Goal: Task Accomplishment & Management: Manage account settings

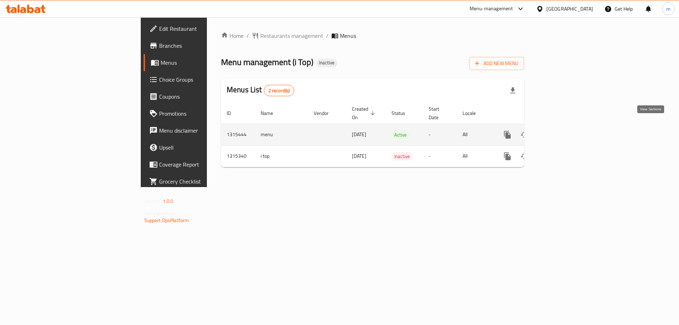
click at [567, 126] on link "enhanced table" at bounding box center [558, 134] width 17 height 17
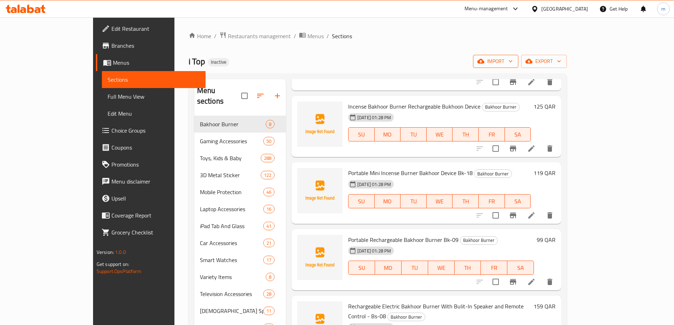
click at [513, 63] on span "import" at bounding box center [496, 61] width 34 height 9
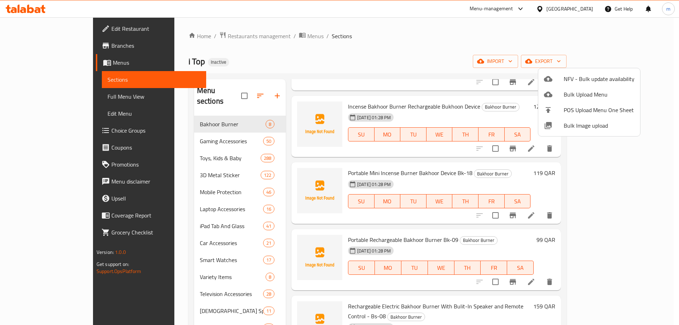
click at [601, 130] on span "Bulk Image upload" at bounding box center [599, 125] width 71 height 8
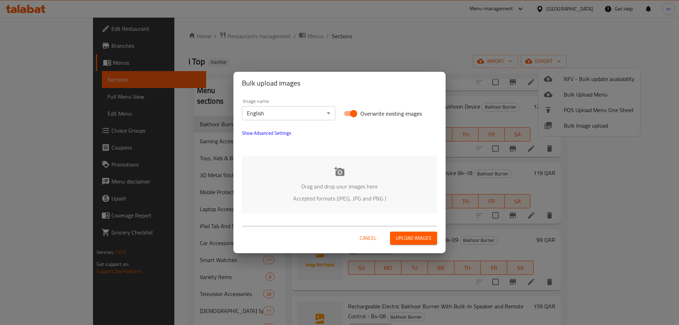
click at [348, 189] on p "Drag and drop your images here" at bounding box center [340, 186] width 174 height 8
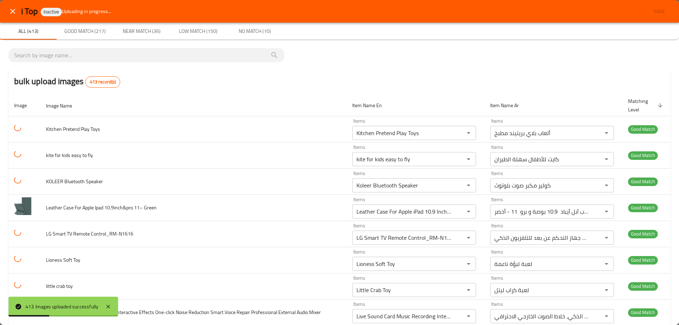
click at [145, 30] on span "Near Match (36)" at bounding box center [141, 31] width 48 height 9
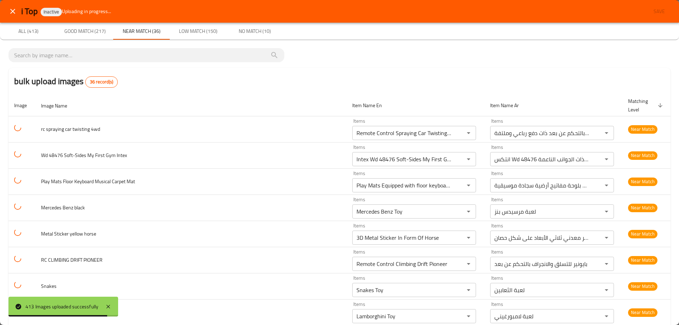
click at [657, 106] on icon "enhanced table" at bounding box center [660, 105] width 6 height 6
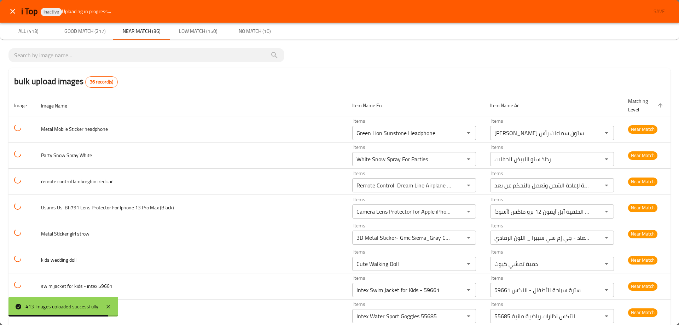
type headphone "Green Lion Sunstone Headphone"
type headphone-ar "جرين ليون صن ستون سماعات رأس"
type White "White Snow Spray For Parties"
type White-ar "رذاذ سنو الأبيض للحفلات"
type car "Remote Control Dream Line Airplane Rechargeable"
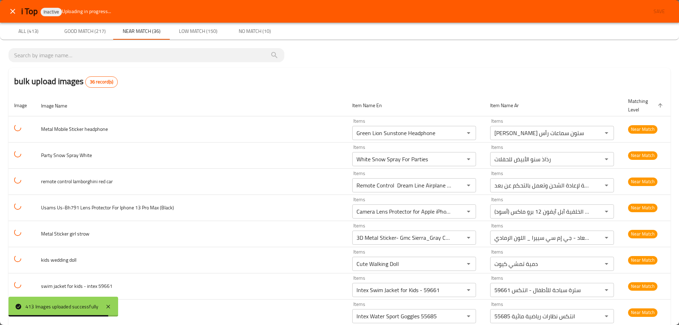
type car-ar "طائرة خط الأحلام قابلة لإعادة الشحن وتعمل بالتحكم عن بعد"
type \(Black\) "Camera Lens Protector for Apple iPhone 12 Pro Max Back Camera Lens (black)"
type \(Black\)-ar "واقي عدسة الكاميرا لعدسة الكاميرا الخلفية آبل آيفون 12 برو ماكس (أسود)"
type strow "3D Metal Sticker- Gmc Sierra_Gray Color"
type strow-ar "استيكر معدني ثلاثي الأبعاد - جي إم سي سييرا _ اللون الرمادي"
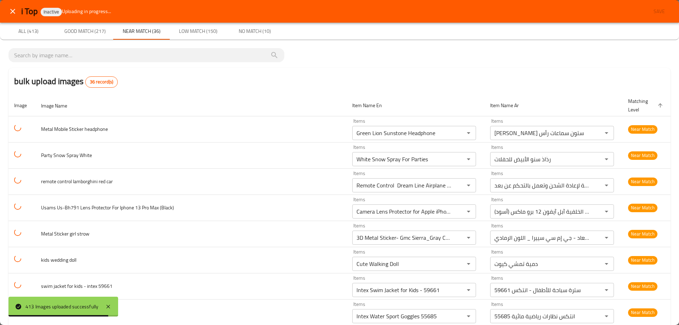
type doll "Cute Walking Doll"
type doll-ar "دمية تمشي كيوت"
type 59661 "Intex Swim Jacket for Kids - 59661"
type 59661-ar "سترة سباحة للأطفال - انتكس 59661"
type 55685 "Intex Water Sport Goggles 55685"
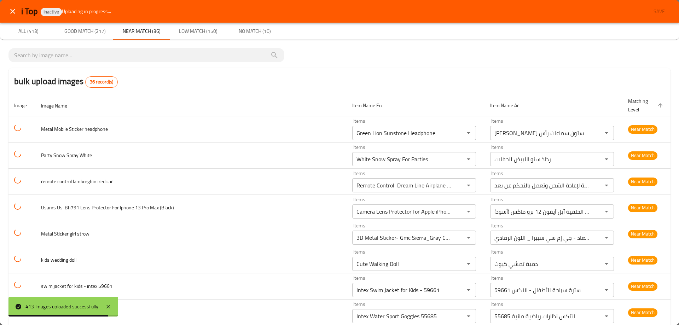
type 55685-ar "انتكس نظارات رياضية مائية 55685"
type Intex "Intex Wd 58154Np Surf Rider"
type Intex-ar "انتكس سيرف رايدر Wd 58154Np"
type dicast "Land Cruiser Toy"
type dicast-ar "لعبة لاند كروزر"
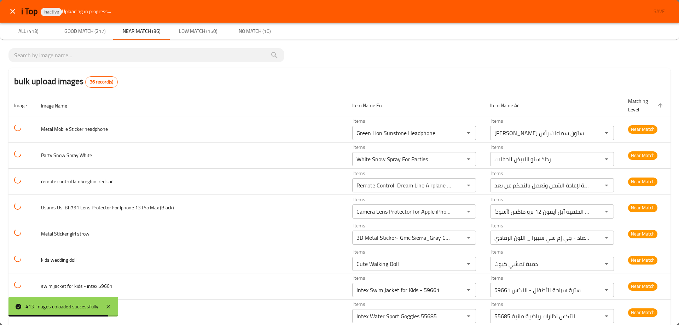
type car "3D Metal Sticker- Arabian Gazelle"
type car-ar "استيكر معدني ثلاثي الأبعاد - غزال عربي"
type input "Yoyo Toy"
type input "لعبة يويو"
type pink "Dualshock 4 Wireless Controller For Playstation 4 - Blue"
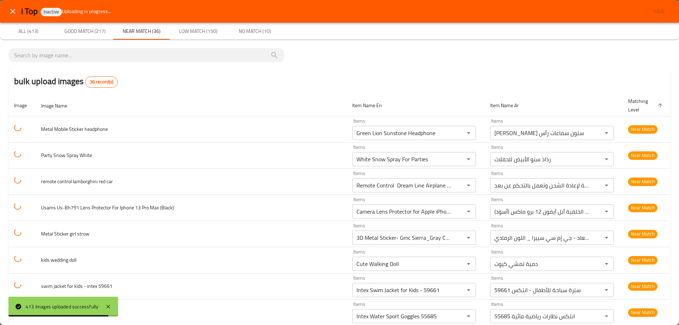
type pink-ar "دوال شوك 4 جهاز تحكم لاسلكي لبلايستيشن 4 - أزرق"
type mechine "Speed Push Game Machine: Kuromi Dark CC 888"
type mechine-ar "آلة لعبة الدفع السريع: كورومي دارك سي سي 888"
type qatar "3D Metal Sticker Qatar 1"
type qatar-ar "استيكر معدني ثلاثي الأبعاد قطر 1"
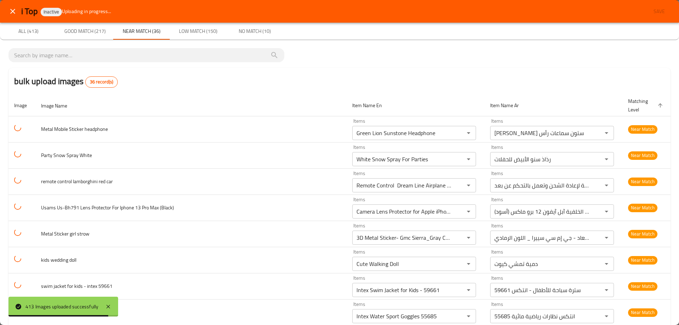
type 5\+ages "Zyra Makeup Toy for Kids set 5+ ages"
type 5\+ages-ar "زيرا لعبة مجموعة مكياج للأطفال من عمر 5 سنوات فما فوق"
type black "Dualshock 4 Wireless Controller For Playstation 4 - Jet Black"
type black-ar "دوال شوك 4 جهاز تحكم لاسلكي لبلايستيشن 4 - جت أسود"
type horse "3D Metal Sticker- Arabian Horse_Gray"
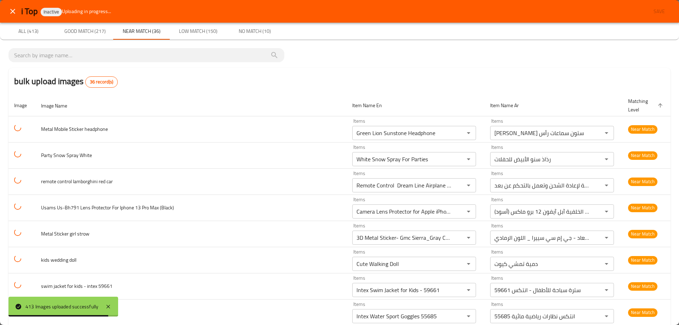
type horse-ar "استيكر معدني ثلاثي الأبعاد - حصان عربي _رمادي"
type shirt "3D Metal Sticker- Horse Head White"
type shirt-ar "استيكر معدني ثلاثي الأبعاد – رأس حصان أبيض"
type blk "Wireless Mouse Xtrike Me Gw-113"
type blk-ar "إكس تريك مي فأرة جي دبليو-113 لاسلكية"
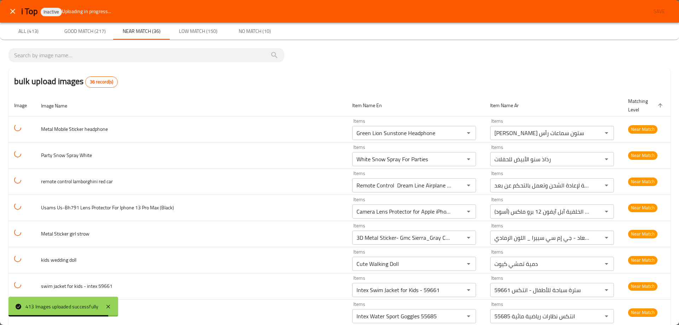
type cat "3D Metal Sticker- Happy Cat_Huh?"
type cat-ar "استيكر معدني ثلاثي الأبعاد - قطة سعيدة_هاه؟"
type doble "3D Metal Sticker- Rainbow Bee"
type doble-ar "استيكر معدني ثلاثي الأبعاد - نحلة قوس قزح"
type input "Roach Toy"
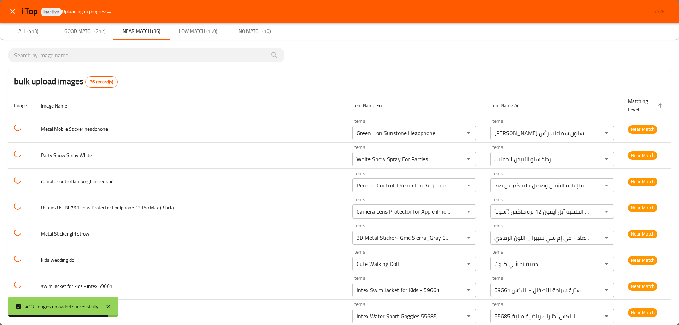
type input "لعبة صرصور"
type Speaker "Hopestar Party One Bluetooth Speaker"
type Speaker-ar "هوب ستار بارتي وان مكبر صوت بلوتوث"
type DAINOSER "Tenda Dinosaur Toy"
type DAINOSER-ar "لعبة تيندا داينوسور"
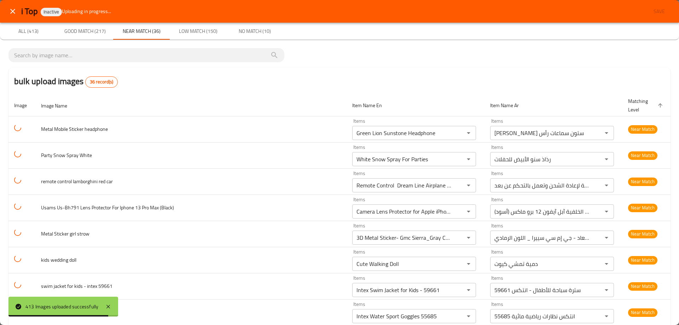
type Card "Misilmp Camera For Kids, Dual Cameras For Children with Silicone Case Gifts for…"
type Card-ar "كاميرا ميسيلمب للأطفال، كاميرات مزدوجة للأطفال مع جراب السيليكون هدايا للأولاد …"
type cat "3D Metal Sticker- Tesla-3 White"
type cat-ar "استيكر معدني ثلاثي الأبعاد – تسلا 3 أبيض"
type white "Lamborghini Toy"
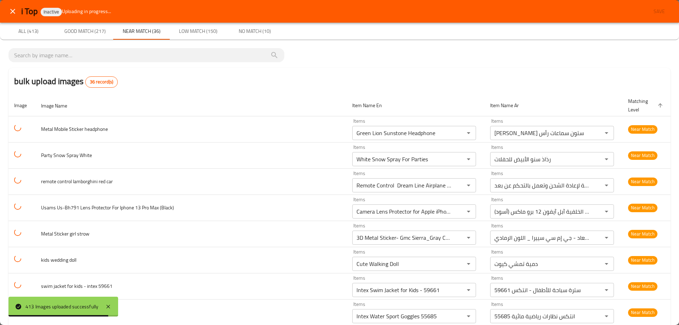
type white-ar "لعبة لامبورغيني"
type G-65_ "Mercedes G-65 Toy"
type G-65_-ar "لعبة مرسيدس G-65"
type black "Mercedes Benz Toy"
type black-ar "لعبة مرسيدس بنز"
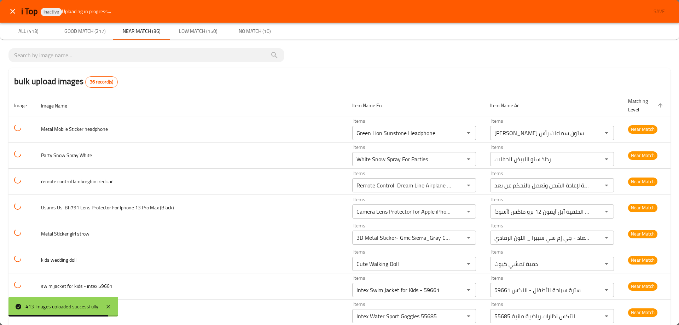
type horse "3D Metal Sticker In Form Of Horse"
type horse-ar "استيكر معدني ثلاثي الأبعاد على شكل حصان"
type PIONEER "Remote Control Climbing Drift Pioneer"
type PIONEER-ar "بايونير للتسلق والانجراف بالتحكم عن بعد"
type input "Snakes Toy"
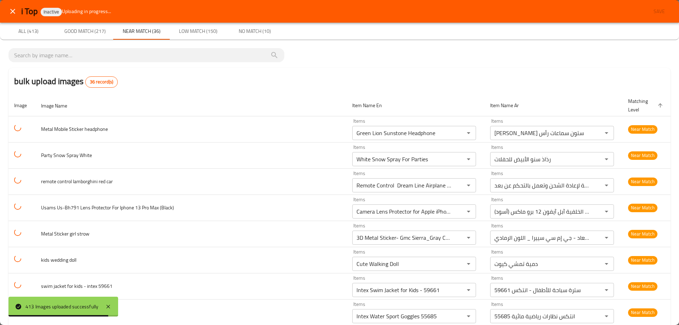
type input "لعبة الثعابين"
type Mat "Play Mats Equipped with floor keyboard Musical Carpet"
type Mat-ar "سجادات اللعب مزودة بلوحة مفاتيح أرضية سجادة موسيقية"
type Intex "Intex Wd 48476 Soft-Sides My First Gym"
type Intex-ar "انتكس Wd 48476 صالة ألعابي الأولى ذات الجوانب الناعمة"
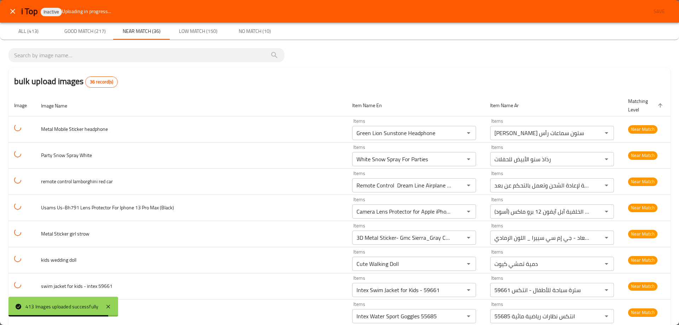
type 4wd "Remote Control Spraying Car Twisting 4wd"
type 4wd-ar "سيارة رش تعمل بالتحكم عن بعد ذات دفع رباعي وملتفة"
click at [657, 106] on icon "enhanced table" at bounding box center [660, 105] width 6 height 6
type 4wd "Remote Control Spraying Car Twisting 4wd"
type 4wd-ar "سيارة رش تعمل بالتحكم عن بعد ذات دفع رباعي وملتفة"
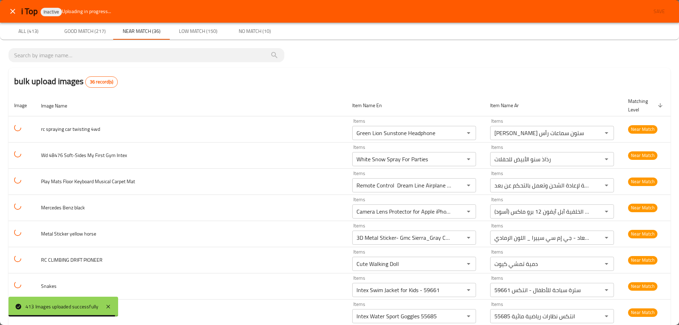
type Intex "Intex Wd 48476 Soft-Sides My First Gym"
type Intex-ar "انتكس Wd 48476 صالة ألعابي الأولى ذات الجوانب الناعمة"
type Mat "Play Mats Equipped with floor keyboard Musical Carpet"
type Mat-ar "سجادات اللعب مزودة بلوحة مفاتيح أرضية سجادة موسيقية"
type black "Mercedes Benz Toy"
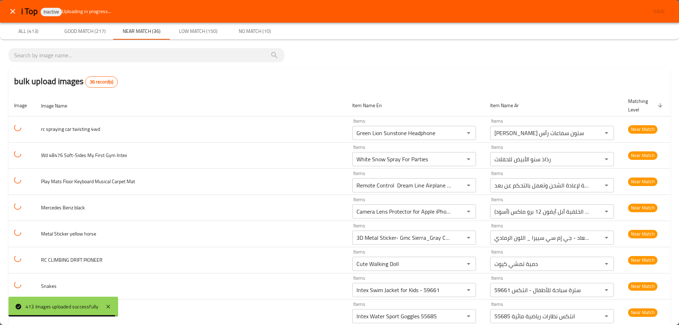
type black-ar "لعبة مرسيدس بنز"
type horse "3D Metal Sticker In Form Of Horse"
type horse-ar "استيكر معدني ثلاثي الأبعاد على شكل حصان"
type PIONEER "Remote Control Climbing Drift Pioneer"
type PIONEER-ar "بايونير للتسلق والانجراف بالتحكم عن بعد"
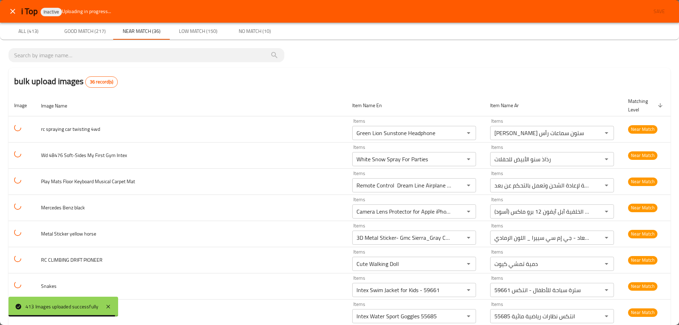
type input "Snakes Toy"
type input "لعبة الثعابين"
type white "Lamborghini Toy"
type white-ar "لعبة لامبورغيني"
type G-65_ "Mercedes G-65 Toy"
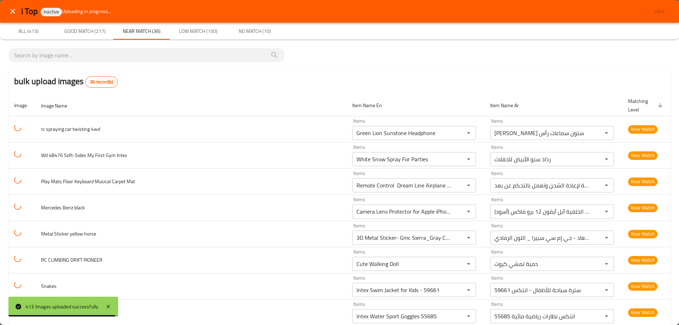
type G-65_-ar "لعبة مرسيدس G-65"
type cat "3D Metal Sticker- Tesla-3 White"
type cat-ar "استيكر معدني ثلاثي الأبعاد – تسلا 3 أبيض"
type Card "Misilmp Camera For Kids, Dual Cameras For Children with Silicone Case Gifts for…"
type Card-ar "كاميرا ميسيلمب للأطفال، كاميرات مزدوجة للأطفال مع جراب السيليكون هدايا للأولاد …"
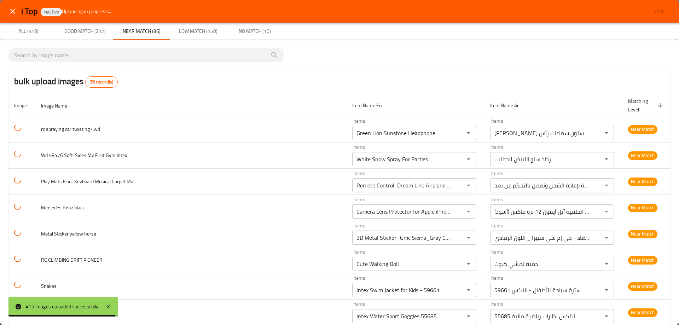
type doble "3D Metal Sticker- Rainbow Bee"
type doble-ar "استيكر معدني ثلاثي الأبعاد - نحلة قوس قزح"
type input "Roach Toy"
type input "لعبة صرصور"
type Speaker "Hopestar Party One Bluetooth Speaker"
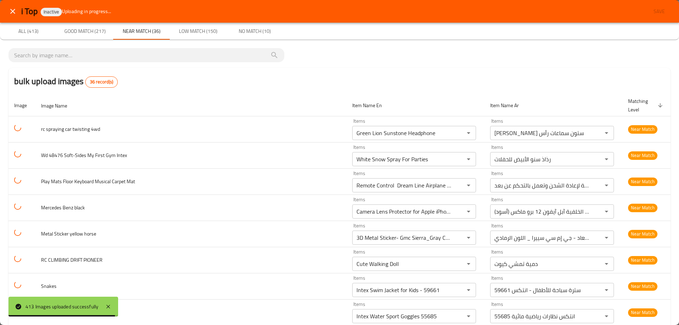
type Speaker-ar "هوب ستار بارتي وان مكبر صوت بلوتوث"
type DAINOSER "Tenda Dinosaur Toy"
type DAINOSER-ar "لعبة تيندا داينوسور"
type cat "3D Metal Sticker- Happy Cat_Huh?"
type cat-ar "استيكر معدني ثلاثي الأبعاد - قطة سعيدة_هاه؟"
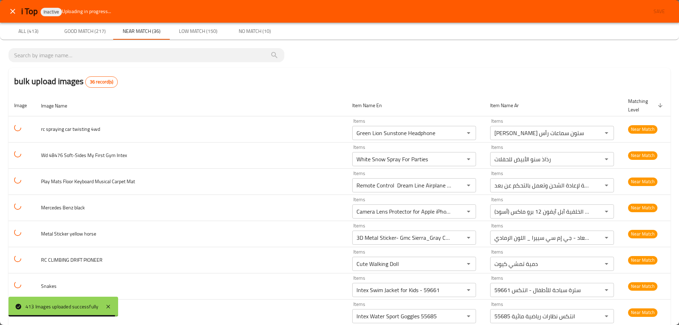
type blk "Wireless Mouse Xtrike Me Gw-113"
type blk-ar "إكس تريك مي فأرة جي دبليو-113 لاسلكية"
type shirt "3D Metal Sticker- Horse Head White"
type shirt-ar "استيكر معدني ثلاثي الأبعاد – رأس حصان أبيض"
type horse "3D Metal Sticker- Arabian Horse_Gray"
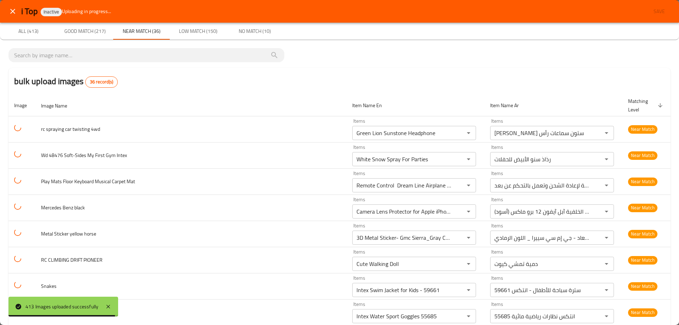
type horse-ar "استيكر معدني ثلاثي الأبعاد - حصان عربي _رمادي"
type black "Dualshock 4 Wireless Controller For Playstation 4 - Jet Black"
type black-ar "دوال شوك 4 جهاز تحكم لاسلكي لبلايستيشن 4 - جت أسود"
type 5\+ages "Zyra Makeup Toy for Kids set 5+ ages"
type 5\+ages-ar "زيرا لعبة مجموعة مكياج للأطفال من عمر 5 سنوات فما فوق"
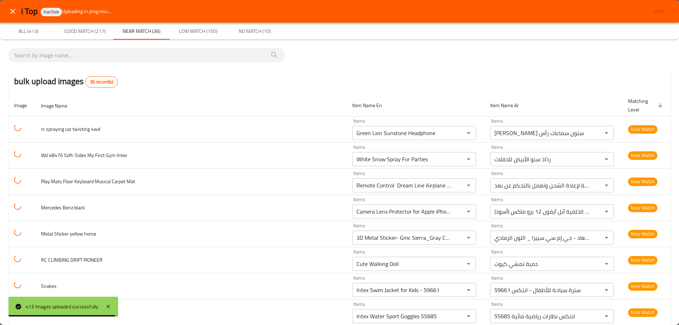
type qatar "3D Metal Sticker Qatar 1"
type qatar-ar "استيكر معدني ثلاثي الأبعاد قطر 1"
type mechine "Speed Push Game Machine: Kuromi Dark CC 888"
type mechine-ar "آلة لعبة الدفع السريع: كورومي دارك سي سي 888"
type pink "Dualshock 4 Wireless Controller For Playstation 4 - Blue"
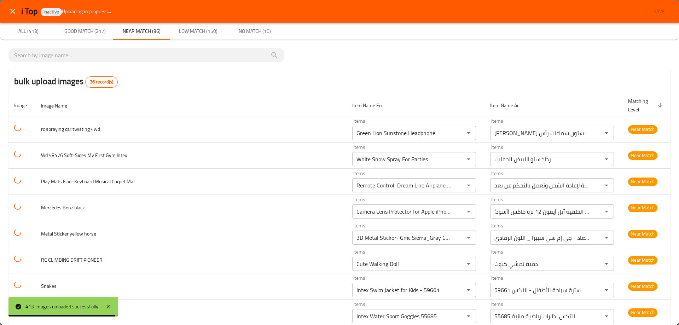
type pink-ar "دوال شوك 4 جهاز تحكم لاسلكي لبلايستيشن 4 - أزرق"
type dicast "Land Cruiser Toy"
type dicast-ar "لعبة لاند كروزر"
type car "3D Metal Sticker- Arabian Gazelle"
type car-ar "استيكر معدني ثلاثي الأبعاد - غزال عربي"
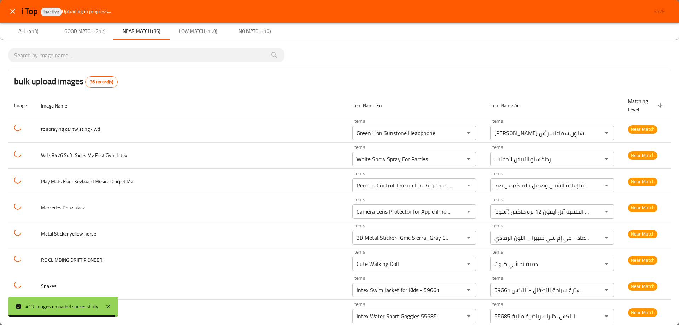
type input "Yoyo Toy"
type input "لعبة يويو"
type Intex "Intex Wd 58154Np Surf Rider"
type Intex-ar "انتكس سيرف رايدر Wd 58154Np"
type 59661 "Intex Swim Jacket for Kids - 59661"
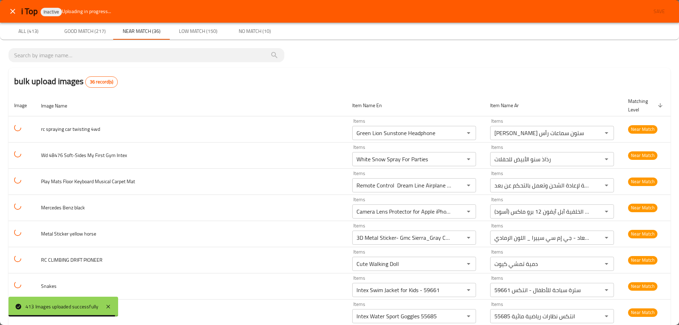
type 59661-ar "سترة سباحة للأطفال - انتكس 59661"
type 55685 "Intex Water Sport Goggles 55685"
type 55685-ar "انتكس نظارات رياضية مائية 55685"
type doll "Cute Walking Doll"
type doll-ar "دمية تمشي كيوت"
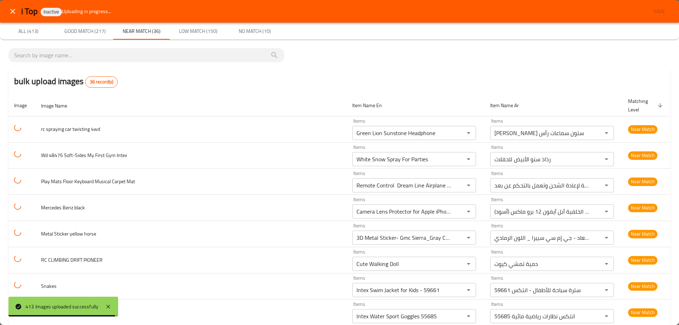
type strow "3D Metal Sticker- Gmc Sierra_Gray Color"
type strow-ar "استيكر معدني ثلاثي الأبعاد - جي إم سي سييرا _ اللون الرمادي"
type headphone "Green Lion Sunstone Headphone"
type headphone-ar "جرين ليون صن ستون سماعات رأس"
type White "White Snow Spray For Parties"
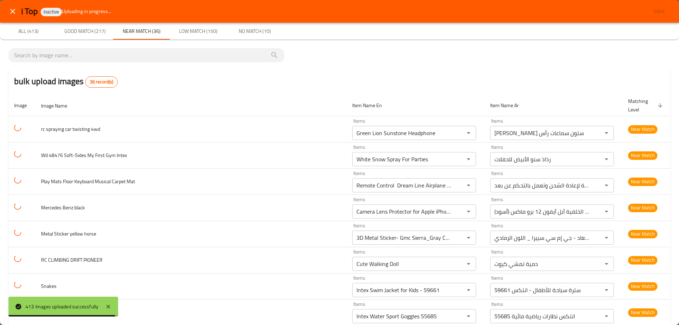
type White-ar "رذاذ سنو الأبيض للحفلات"
type car "Remote Control Dream Line Airplane Rechargeable"
type car-ar "طائرة خط الأحلام قابلة لإعادة الشحن وتعمل بالتحكم عن بعد"
type \(Black\) "Camera Lens Protector for Apple iPhone 12 Pro Max Back Camera Lens (black)"
type \(Black\)-ar "واقي عدسة الكاميرا لعدسة الكاميرا الخلفية آبل آيفون 12 برو ماكس (أسود)"
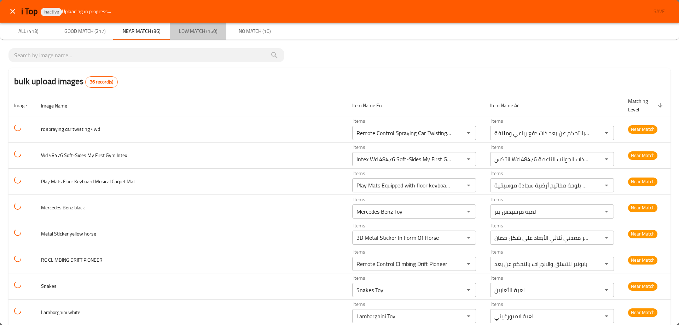
click at [214, 34] on span "Low Match (150)" at bounding box center [198, 31] width 48 height 9
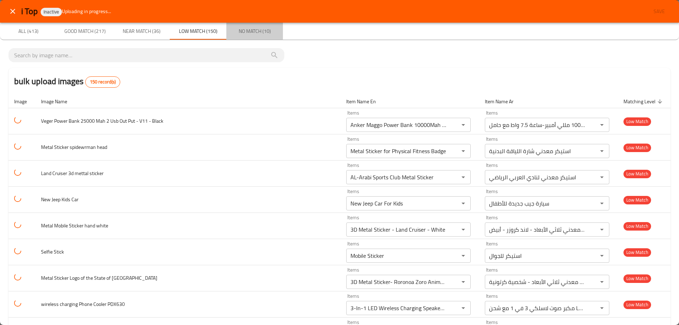
click at [251, 29] on span "No Match (10)" at bounding box center [255, 31] width 48 height 9
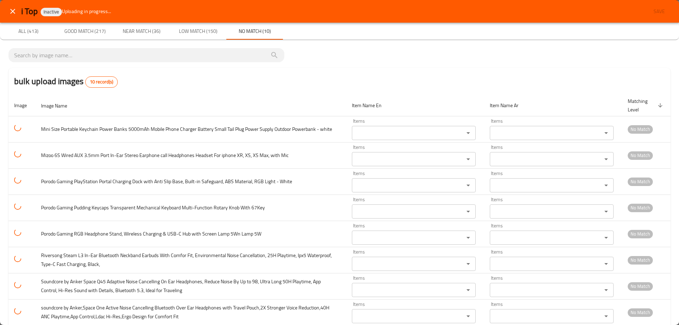
click at [193, 29] on span "Low Match (150)" at bounding box center [198, 31] width 48 height 9
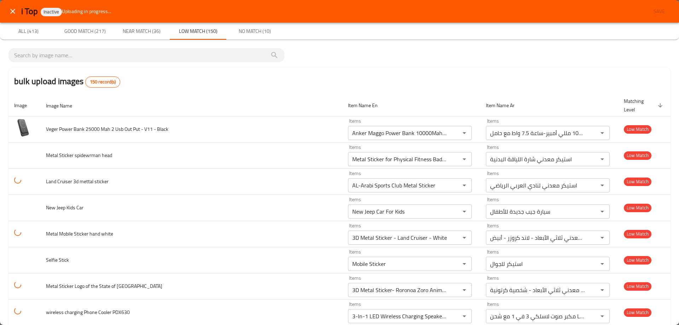
click at [158, 33] on span "Near Match (36)" at bounding box center [141, 31] width 48 height 9
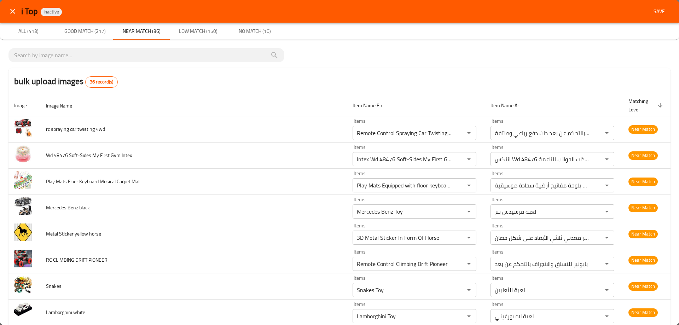
click at [203, 35] on span "Low Match (150)" at bounding box center [198, 31] width 48 height 9
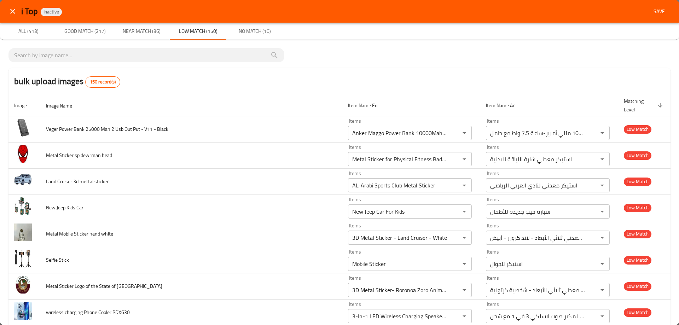
click at [14, 11] on icon "close" at bounding box center [12, 11] width 8 height 8
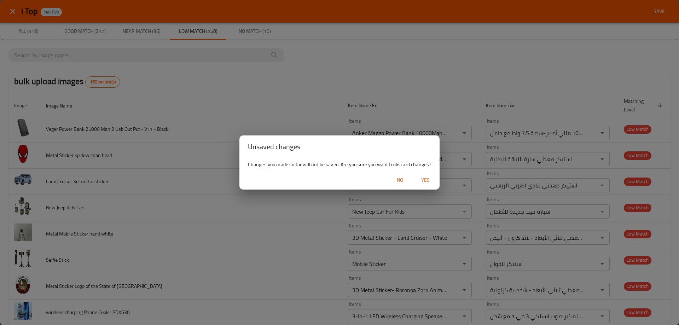
click at [429, 182] on span "Yes" at bounding box center [425, 180] width 17 height 9
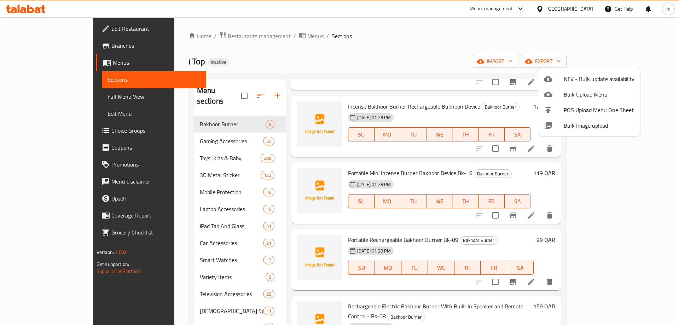
click at [584, 13] on div at bounding box center [339, 162] width 679 height 325
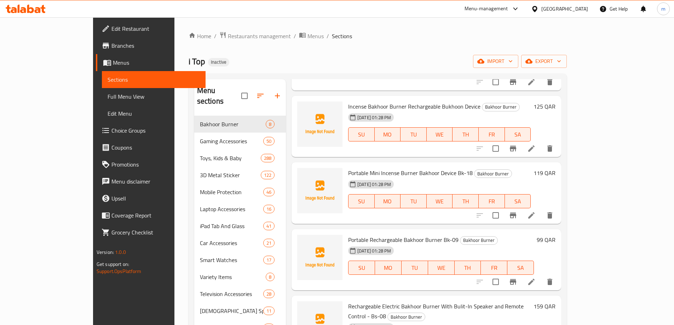
click at [588, 8] on div "Qatar" at bounding box center [564, 9] width 47 height 8
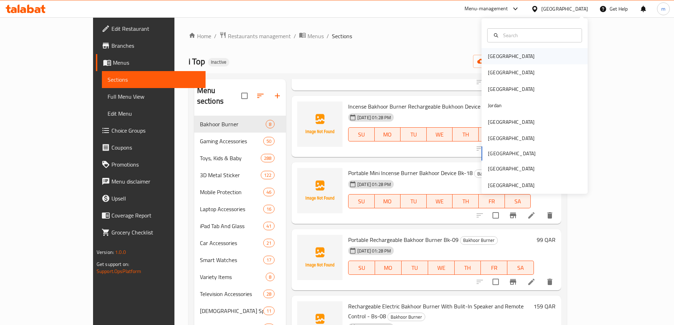
click at [504, 50] on div "[GEOGRAPHIC_DATA]" at bounding box center [511, 56] width 58 height 16
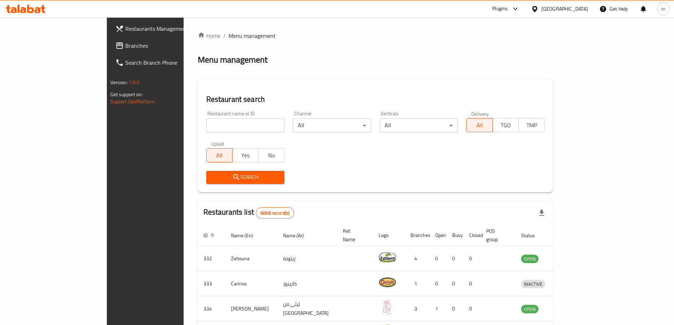
click at [520, 10] on div at bounding box center [514, 9] width 12 height 8
click at [125, 45] on span "Branches" at bounding box center [169, 45] width 88 height 8
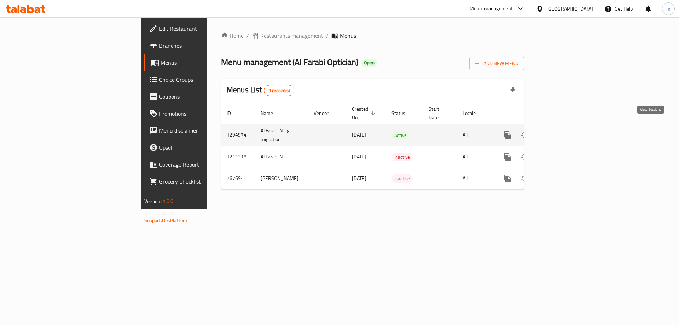
click at [562, 132] on icon "enhanced table" at bounding box center [559, 135] width 6 height 6
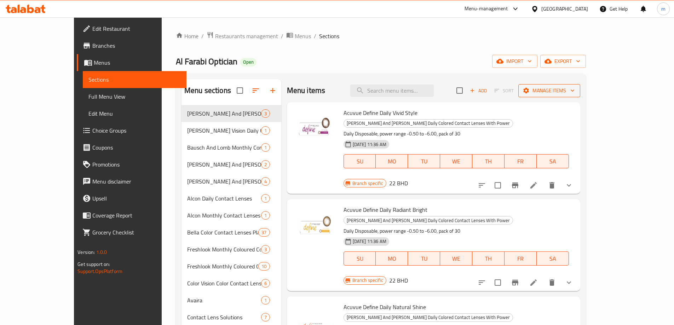
click at [575, 89] on span "Manage items" at bounding box center [549, 90] width 51 height 9
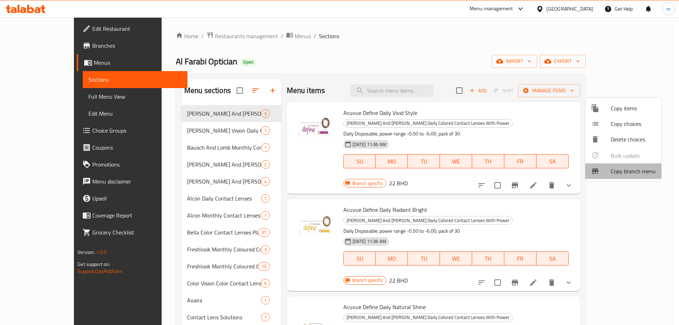
click at [611, 171] on span "Copy branch menu" at bounding box center [633, 171] width 45 height 8
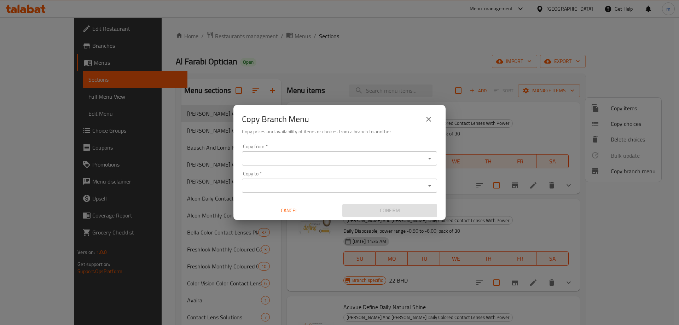
click at [435, 160] on button "Open" at bounding box center [430, 159] width 10 height 10
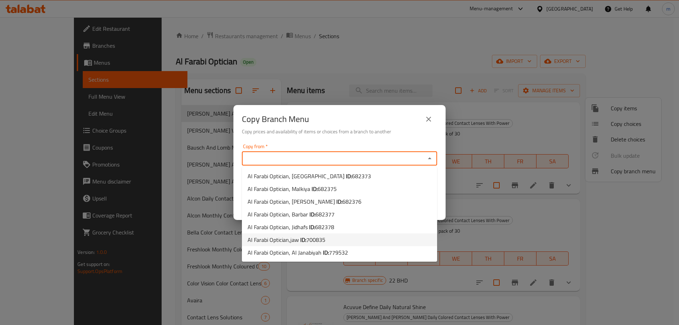
click at [350, 242] on li "Al Farabi Optician,jaw ID: 700835" at bounding box center [339, 240] width 195 height 13
type input "Al Farabi Optician,jaw"
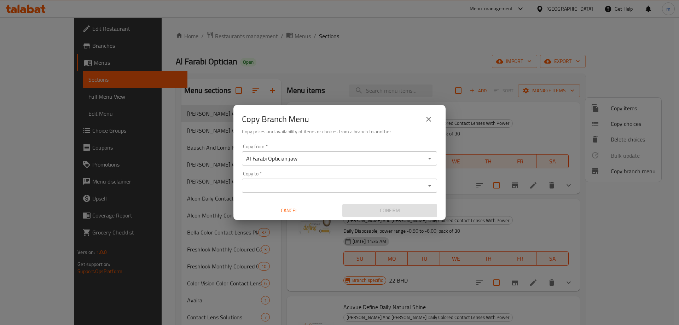
click at [315, 186] on input "Copy to   *" at bounding box center [333, 186] width 179 height 10
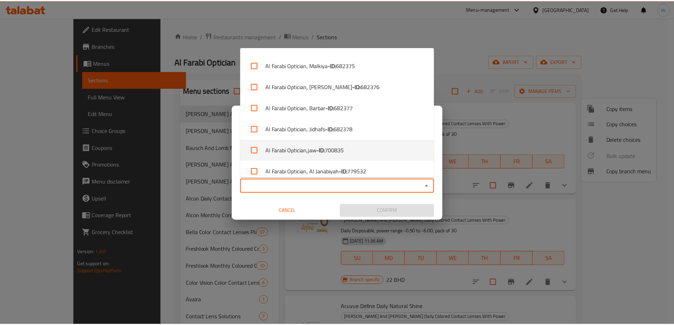
scroll to position [24, 0]
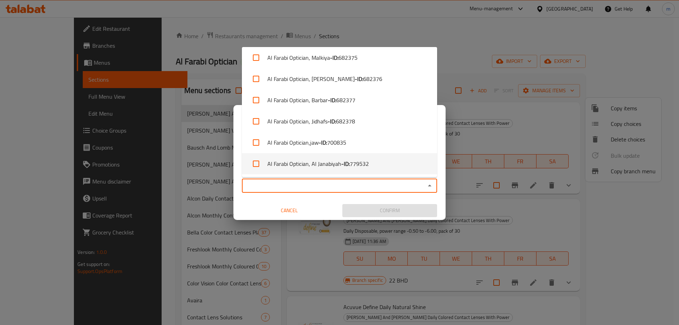
click at [377, 166] on li "Al Farabi Optician, Al Janabiyah - ID: 779532" at bounding box center [339, 163] width 195 height 21
checkbox input "true"
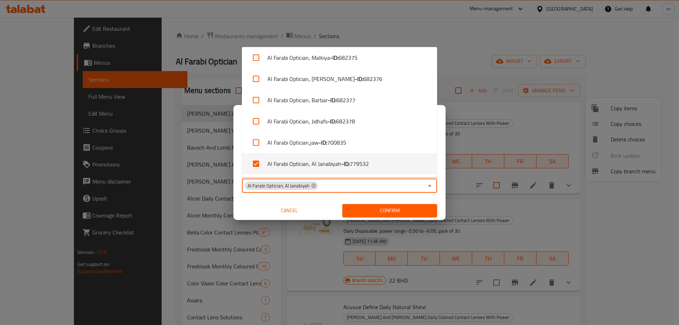
click at [391, 212] on span "Confirm" at bounding box center [390, 210] width 84 height 9
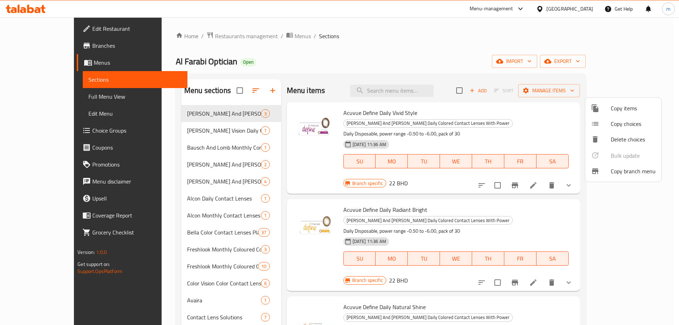
click at [457, 44] on div at bounding box center [339, 162] width 679 height 325
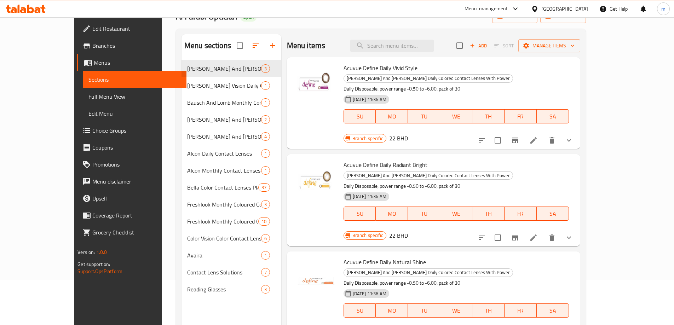
scroll to position [0, 0]
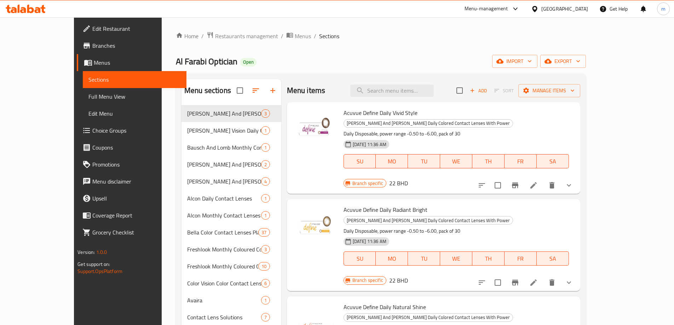
click at [92, 43] on span "Branches" at bounding box center [136, 45] width 88 height 8
